Goal: Task Accomplishment & Management: Use online tool/utility

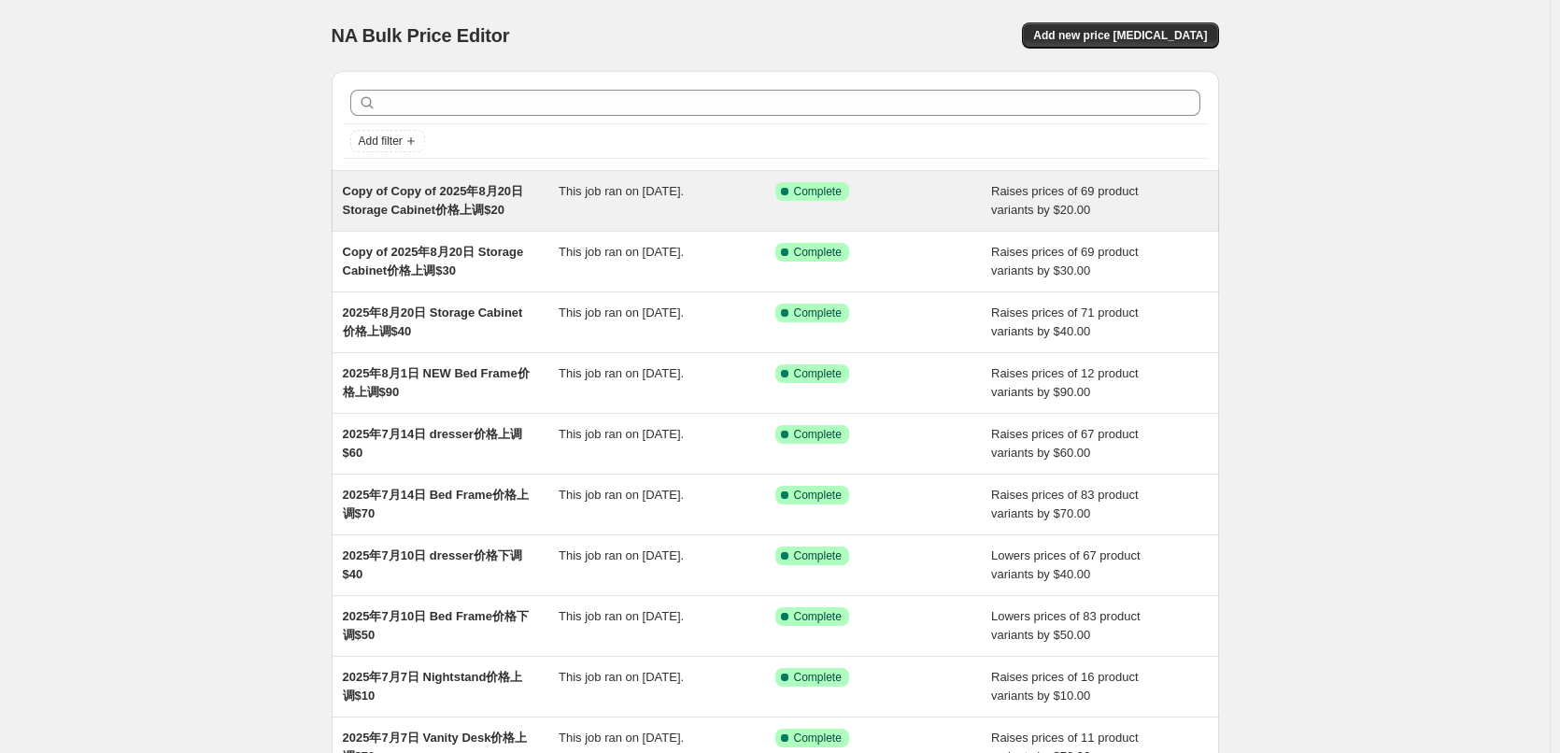
click at [473, 190] on span "Copy of Copy of 2025年8月20日 Storage Cabinet价格上调$20" at bounding box center [433, 200] width 181 height 33
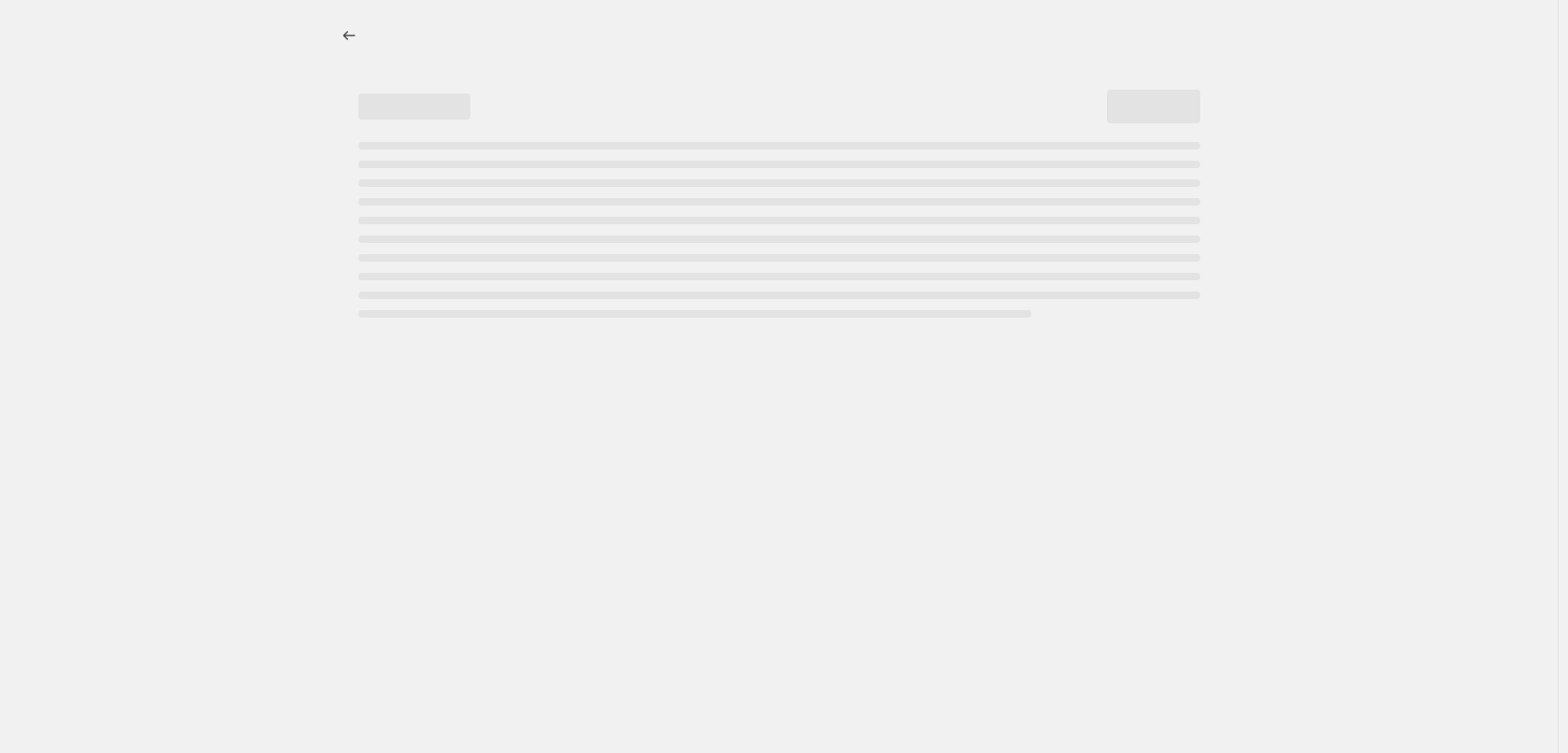
select select "by"
select select "bp"
select select "collection"
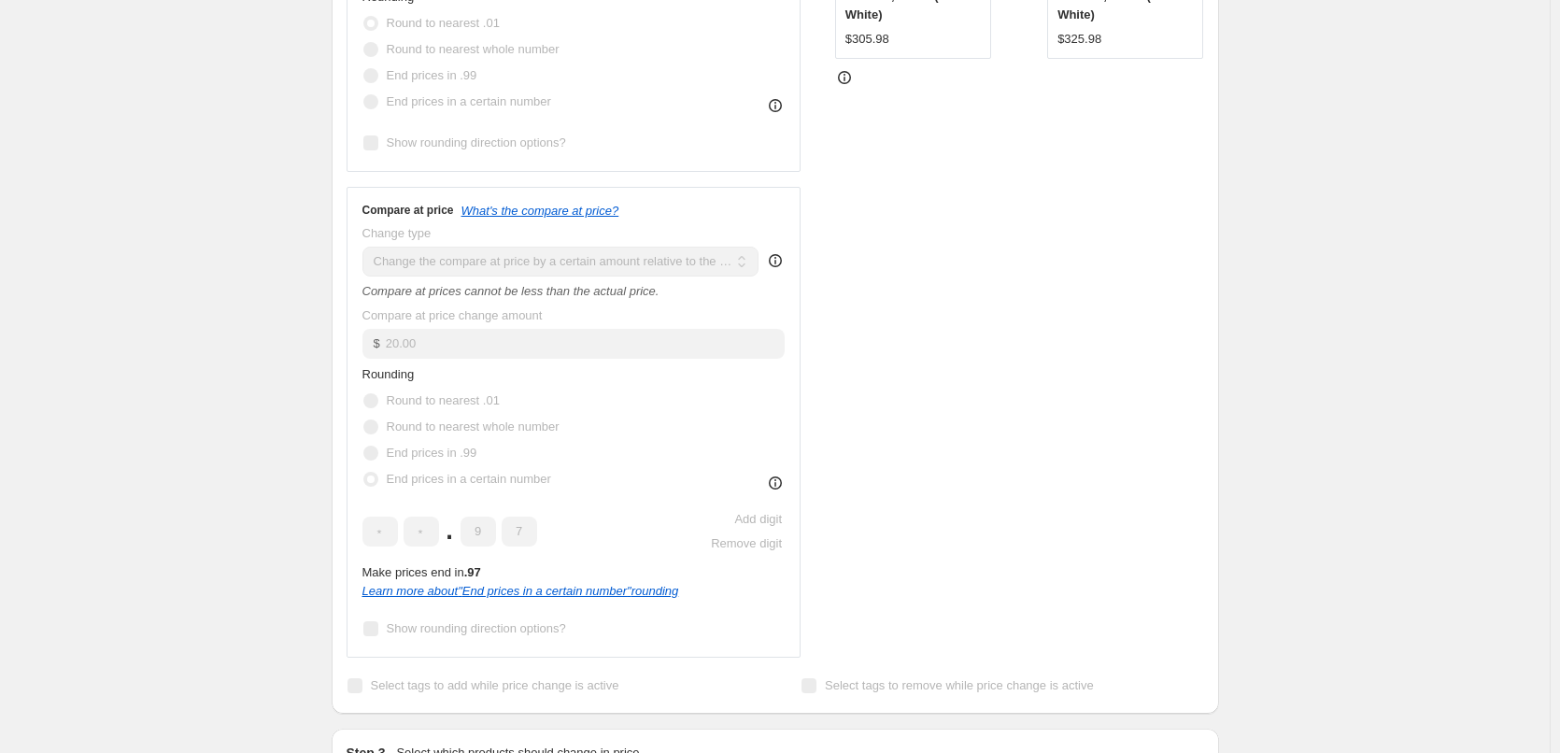
scroll to position [654, 0]
